Goal: Task Accomplishment & Management: Use online tool/utility

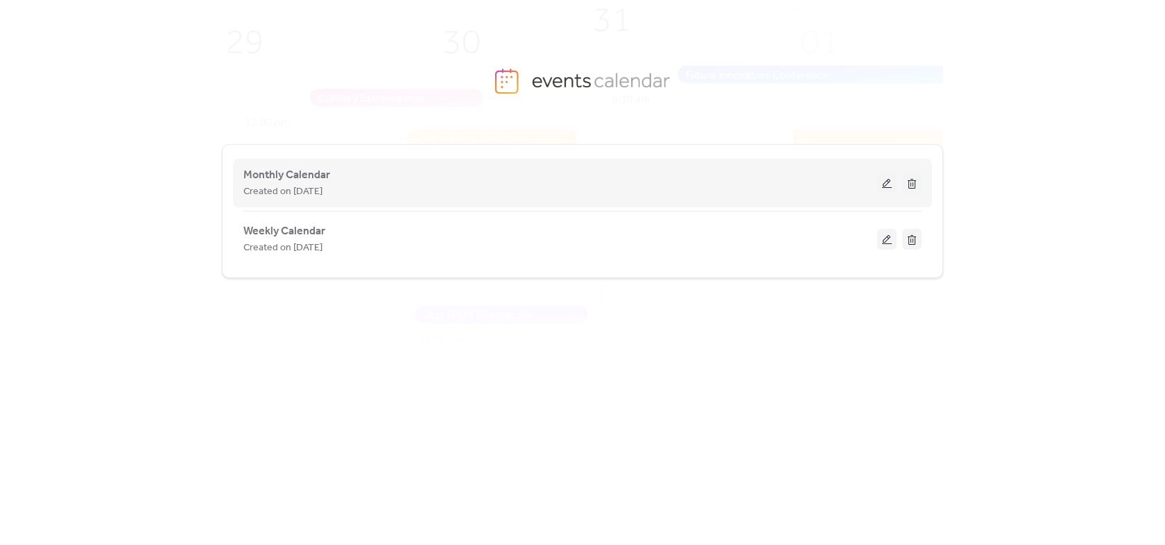
click at [889, 190] on button at bounding box center [887, 183] width 19 height 21
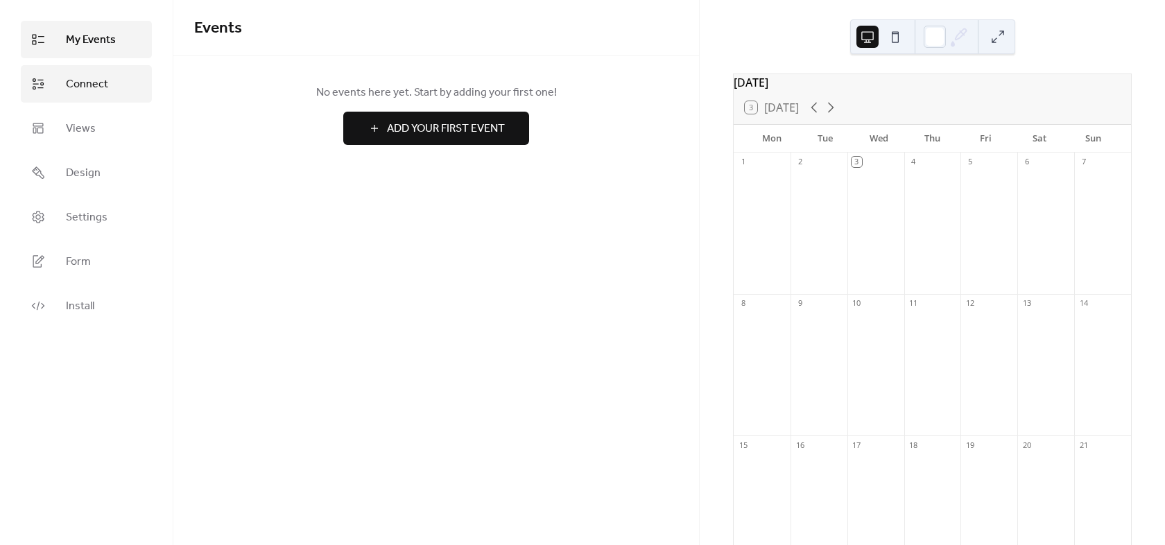
click at [88, 85] on span "Connect" at bounding box center [87, 84] width 42 height 17
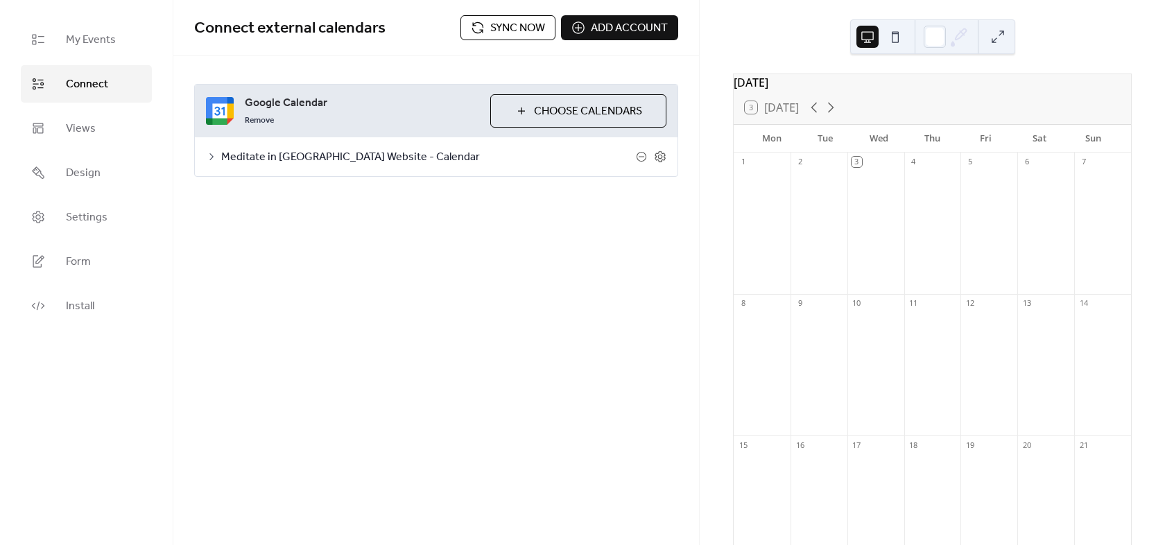
click at [514, 33] on span "Sync now" at bounding box center [517, 28] width 55 height 17
click at [484, 32] on button "Sync now" at bounding box center [508, 27] width 95 height 25
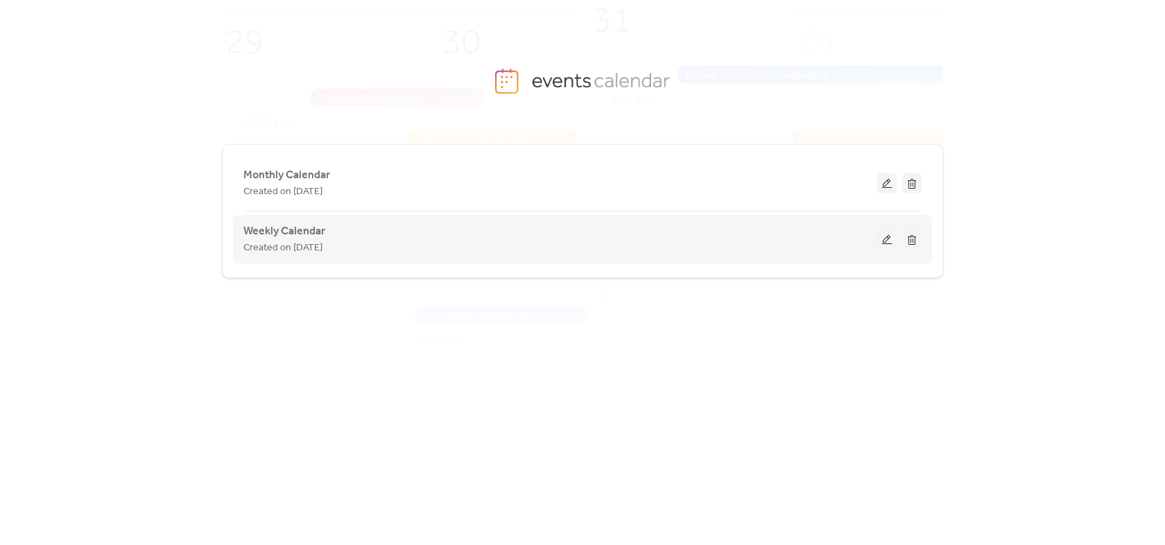
click at [888, 237] on button at bounding box center [887, 239] width 19 height 21
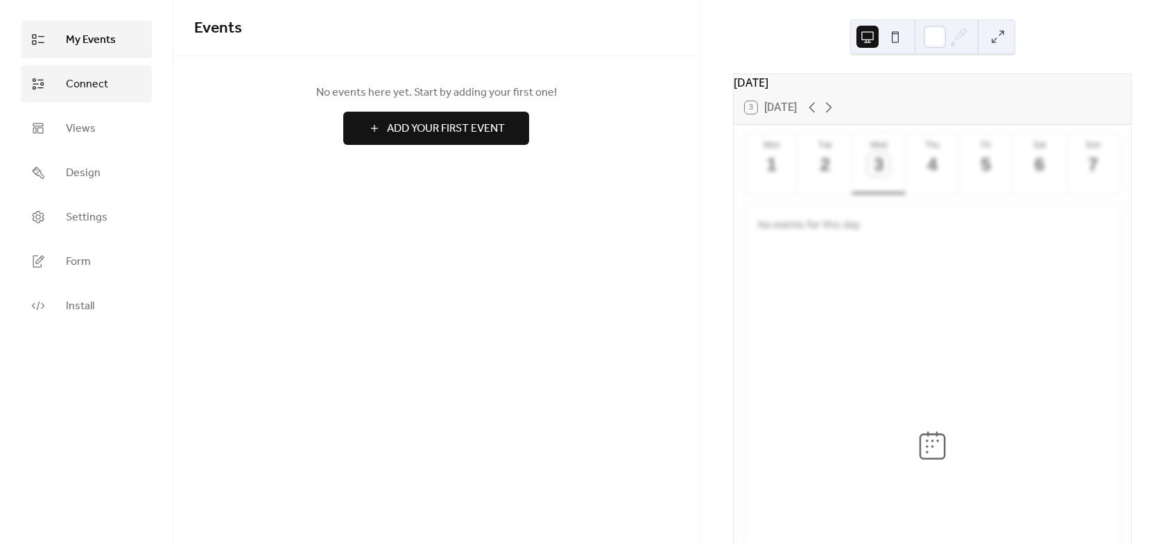
click at [114, 84] on link "Connect" at bounding box center [86, 83] width 131 height 37
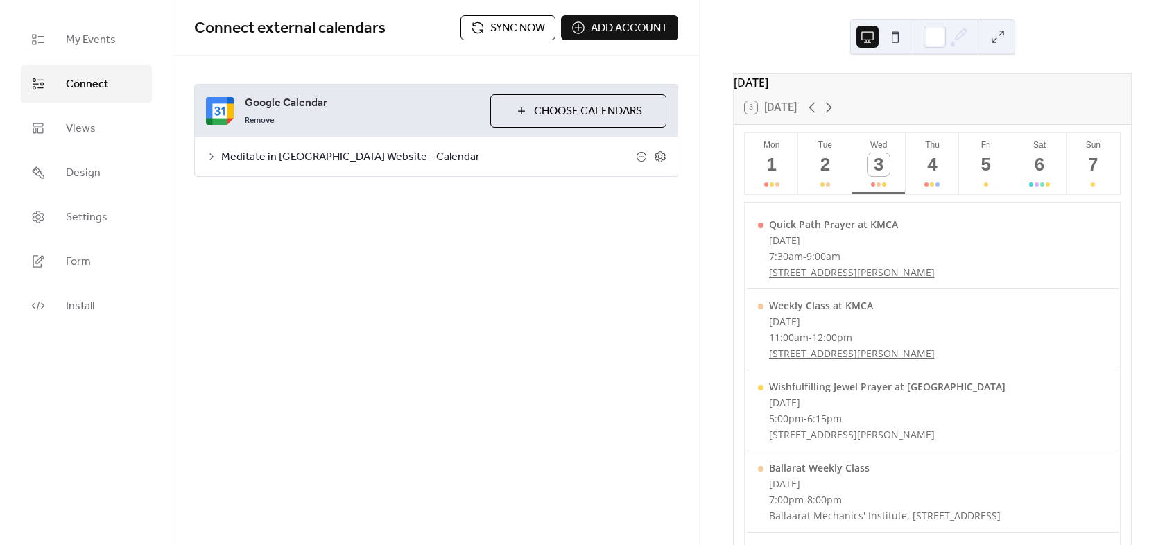
click at [515, 32] on span "Sync now" at bounding box center [517, 28] width 55 height 17
click at [511, 31] on span "Sync now" at bounding box center [517, 28] width 55 height 17
click at [934, 176] on div "4" at bounding box center [932, 164] width 23 height 23
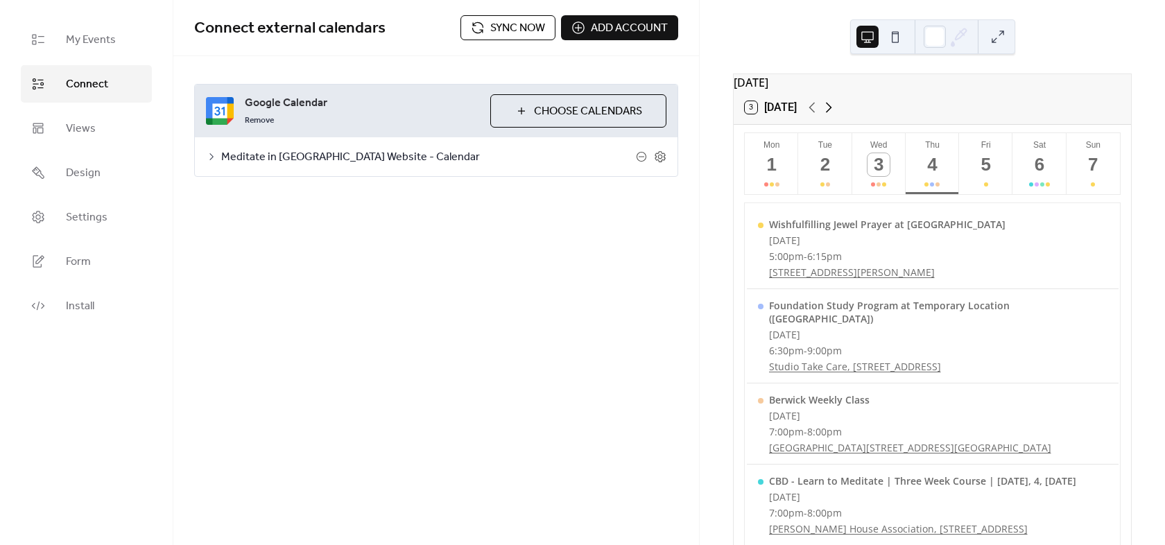
click at [829, 116] on icon at bounding box center [829, 107] width 17 height 17
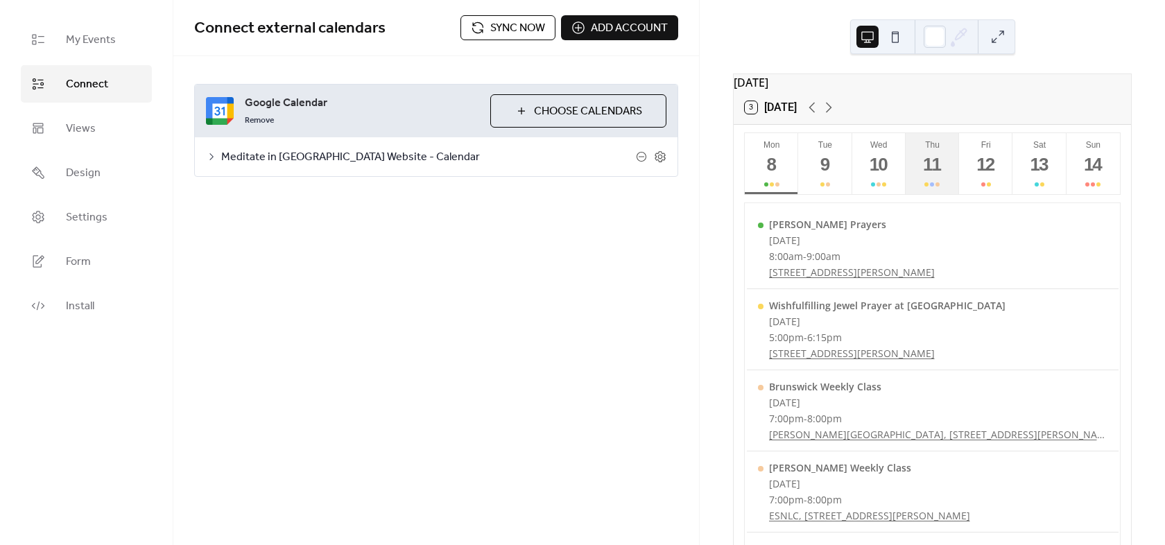
click at [932, 176] on div "11" at bounding box center [932, 164] width 23 height 23
